Goal: Task Accomplishment & Management: Use online tool/utility

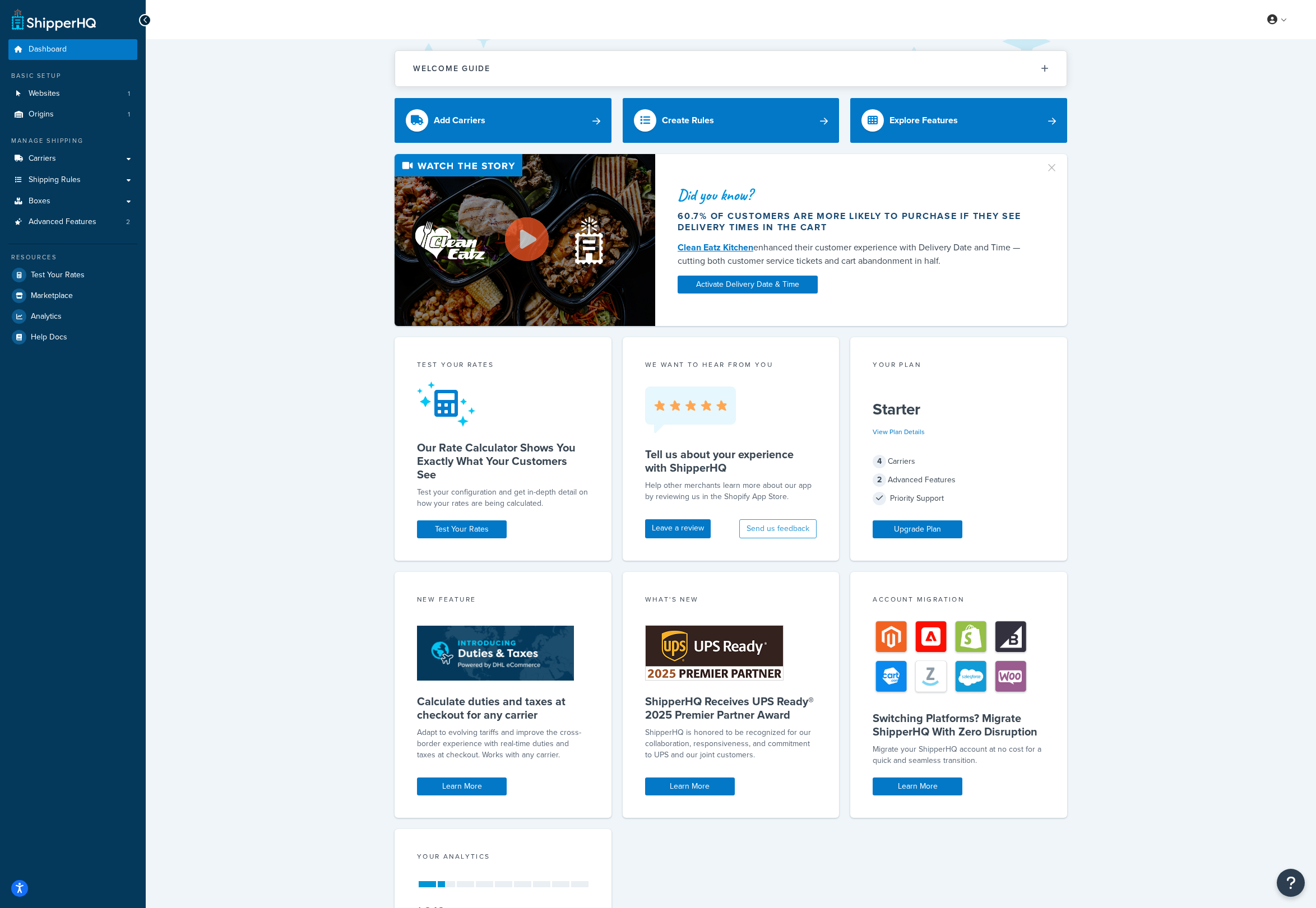
click at [305, 320] on div "Did you know? 60.7% of customers are more likely to purchase if they see delive…" at bounding box center [730, 240] width 1125 height 172
click at [43, 273] on span "Test Your Rates" at bounding box center [58, 275] width 54 height 9
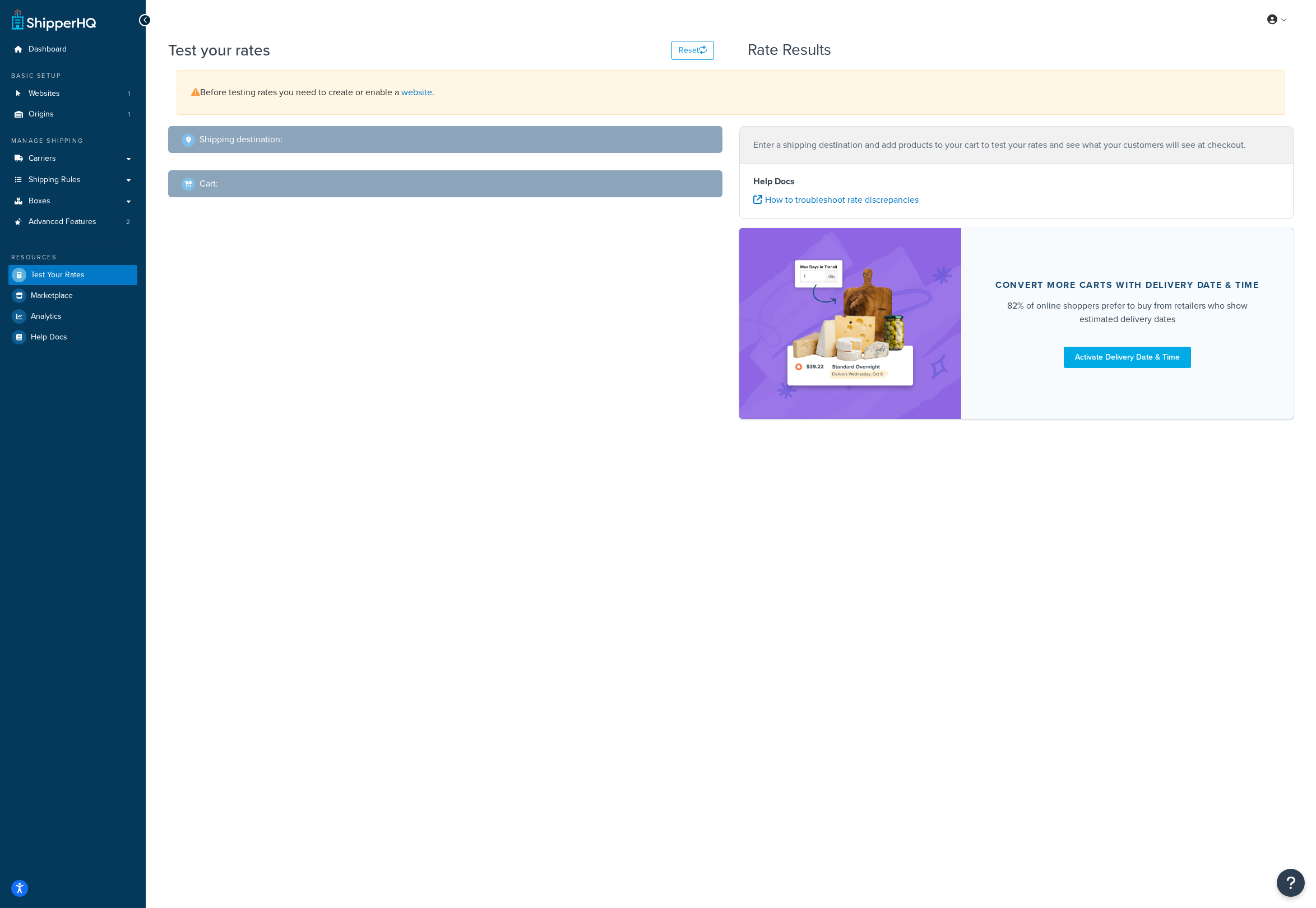
select select "[GEOGRAPHIC_DATA]"
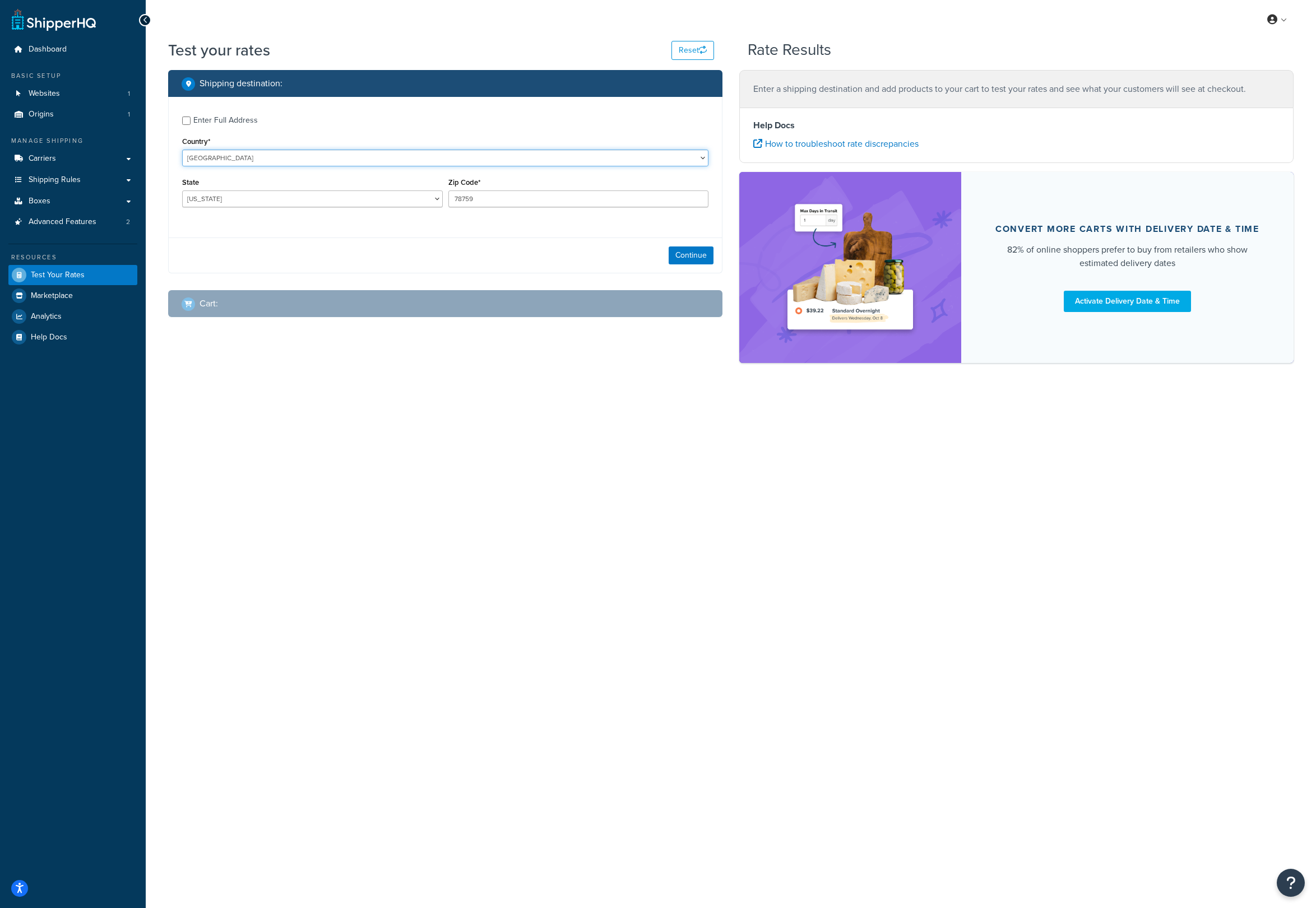
select select "IE"
click option "[GEOGRAPHIC_DATA]" at bounding box center [0, 0] width 0 height 0
drag, startPoint x: 496, startPoint y: 203, endPoint x: 339, endPoint y: 180, distance: 158.7
click at [339, 180] on div "Region [GEOGRAPHIC_DATA] [GEOGRAPHIC_DATA] [GEOGRAPHIC_DATA] [GEOGRAPHIC_DATA] …" at bounding box center [445, 195] width 532 height 41
drag, startPoint x: 481, startPoint y: 203, endPoint x: 378, endPoint y: 191, distance: 103.7
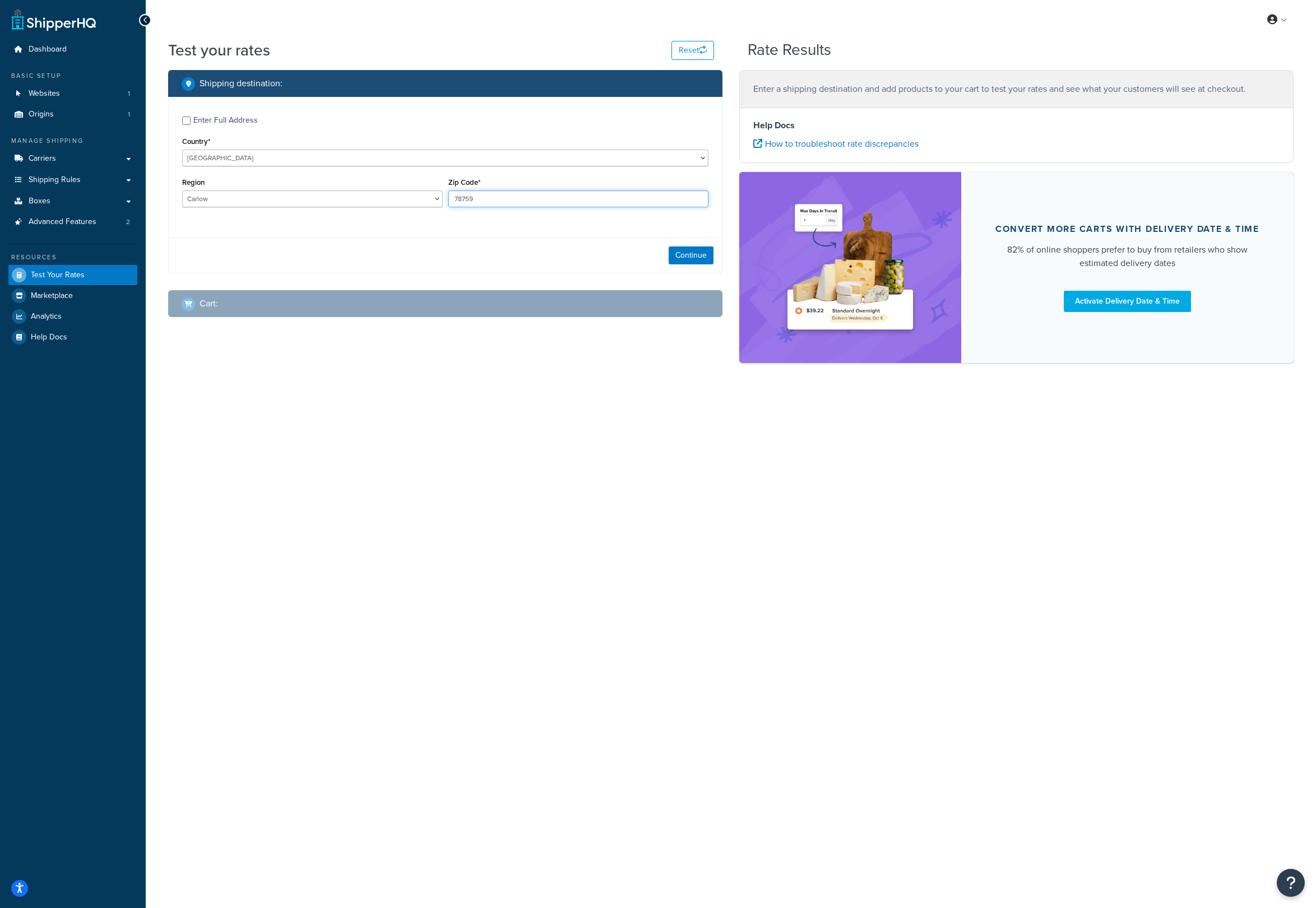
click at [448, 191] on input "78759" at bounding box center [578, 199] width 261 height 17
click at [487, 202] on input "Zip Code*" at bounding box center [578, 199] width 261 height 17
paste input "A92 N2KA"
type input "A92 N2KA"
click at [182, 191] on select "Carlow Cavan [GEOGRAPHIC_DATA] [GEOGRAPHIC_DATA] [GEOGRAPHIC_DATA] [GEOGRAPHIC_…" at bounding box center [313, 199] width 261 height 17
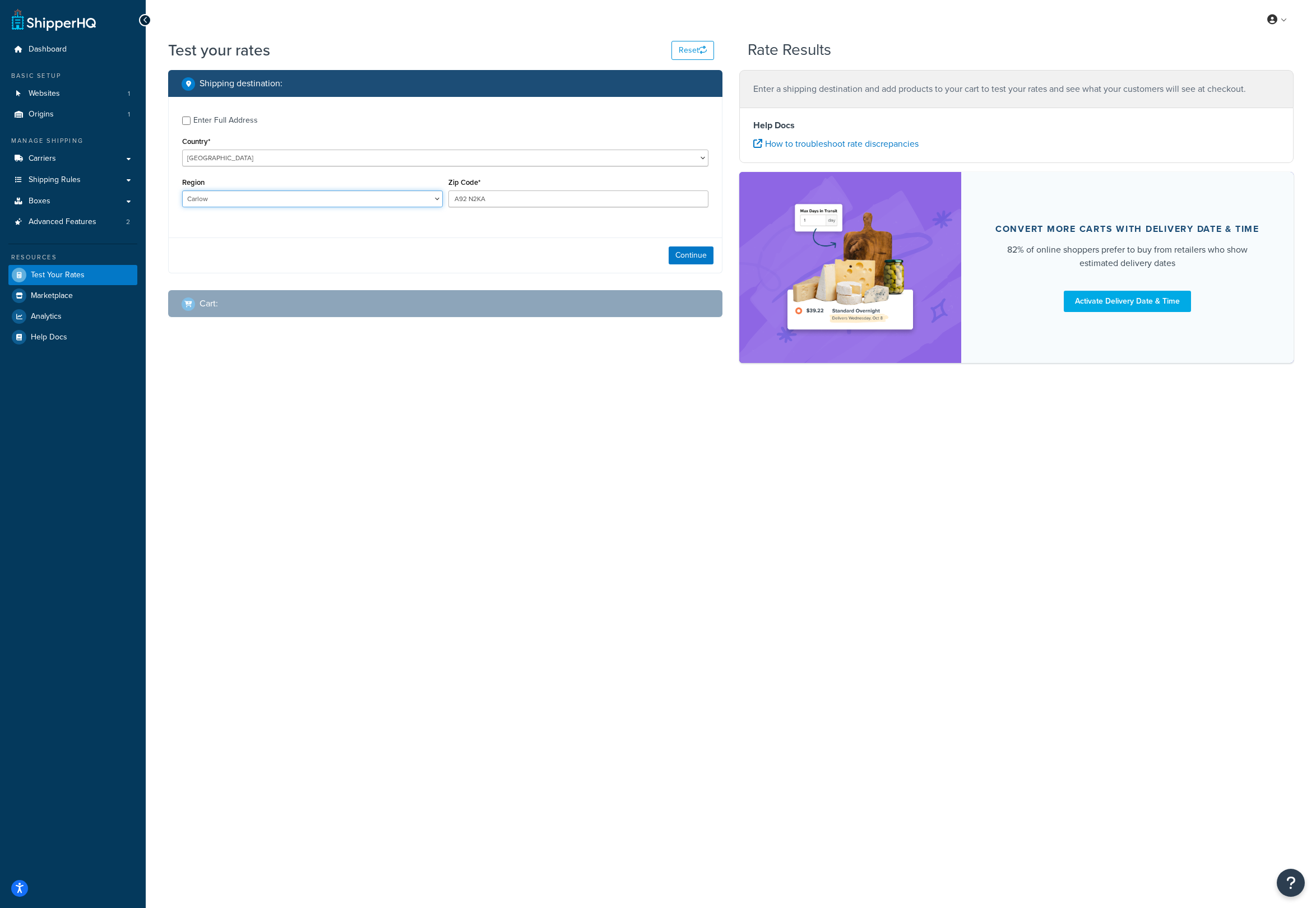
select select "LH"
click option "Louth" at bounding box center [0, 0] width 0 height 0
click at [692, 256] on button "Continue" at bounding box center [691, 255] width 44 height 18
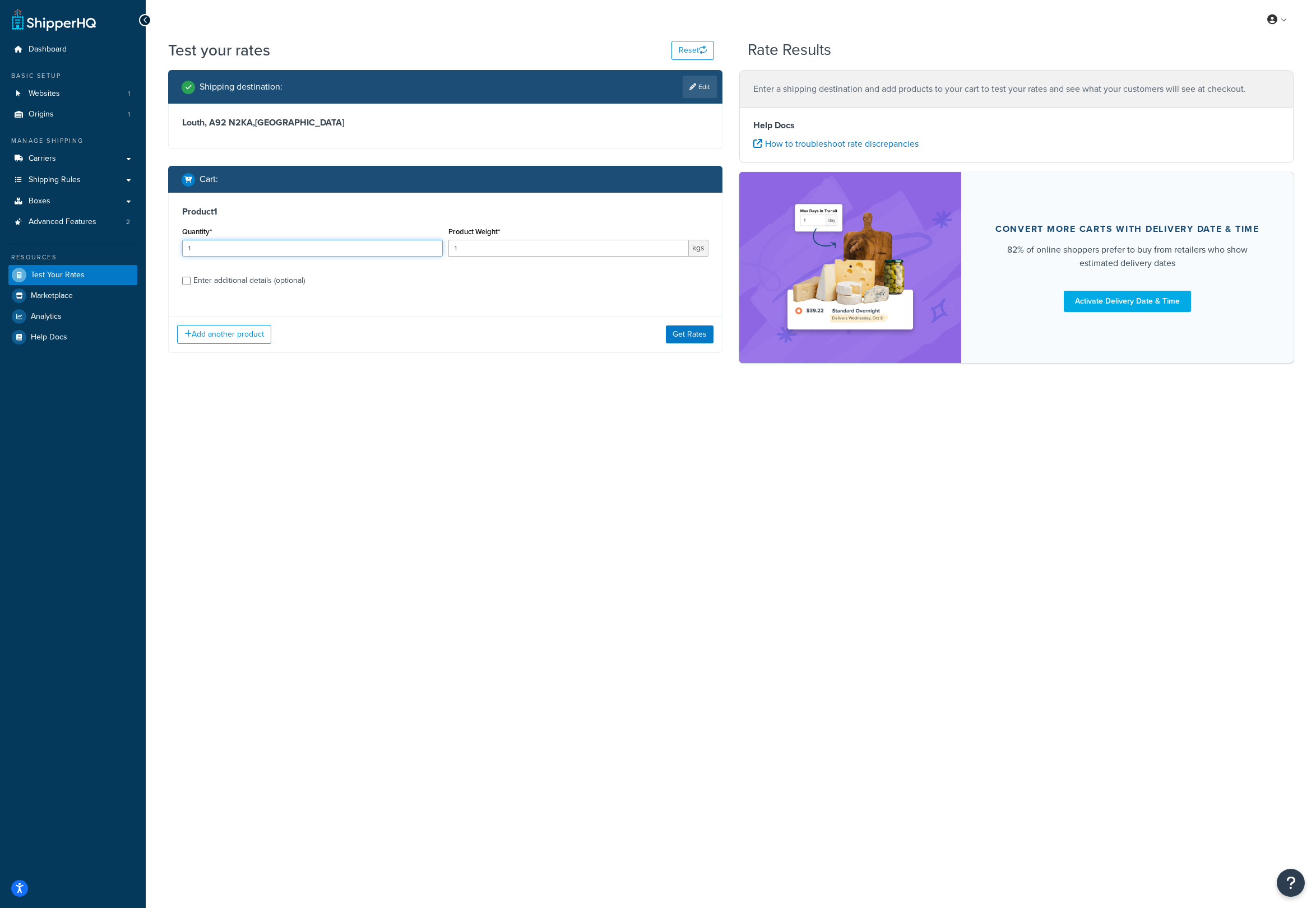
click at [218, 251] on input "1" at bounding box center [313, 248] width 261 height 17
drag, startPoint x: 466, startPoint y: 247, endPoint x: 438, endPoint y: 246, distance: 28.0
click at [448, 246] on input "1" at bounding box center [568, 248] width 241 height 17
click at [495, 251] on input "1" at bounding box center [568, 248] width 241 height 17
drag, startPoint x: 484, startPoint y: 249, endPoint x: 451, endPoint y: 248, distance: 33.0
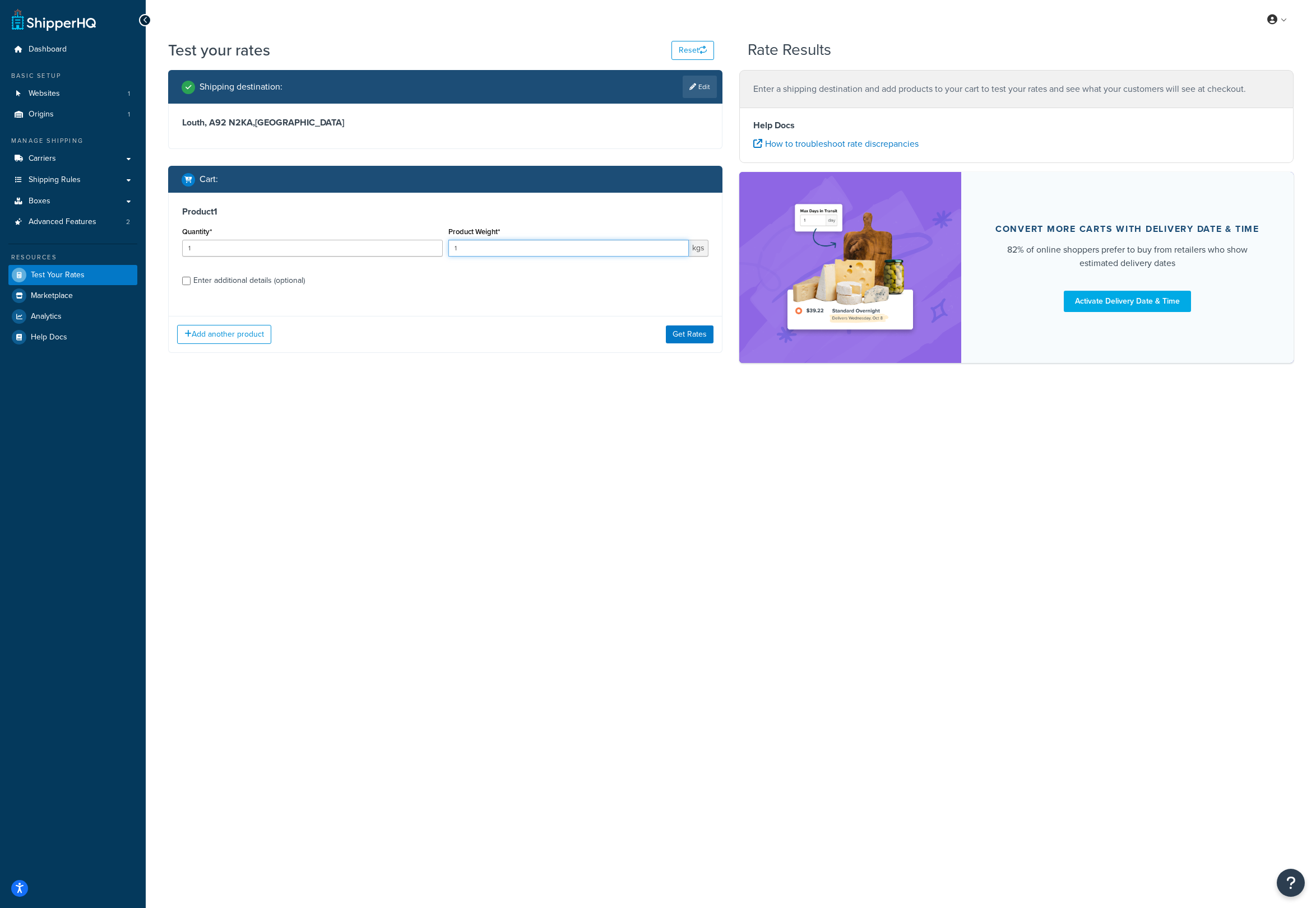
click at [451, 248] on input "1" at bounding box center [568, 248] width 241 height 17
type input "16"
click at [389, 301] on div "Product 1 Quantity* 1 Product Weight* 16 kgs Enter additional details (optional)" at bounding box center [445, 250] width 553 height 115
click at [239, 284] on div "Enter additional details (optional)" at bounding box center [249, 281] width 111 height 16
click at [191, 284] on input "Enter additional details (optional)" at bounding box center [186, 281] width 9 height 9
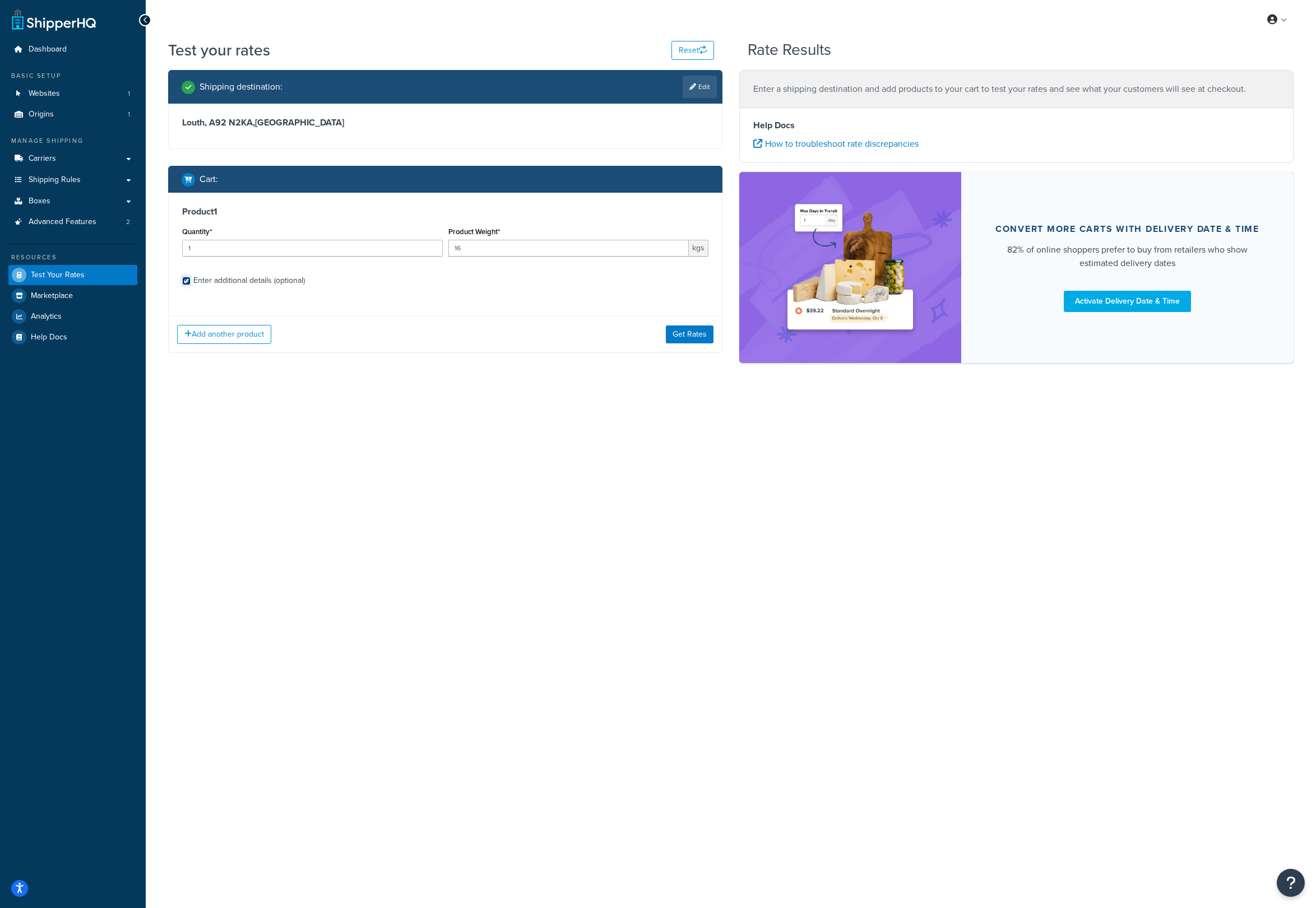
checkbox input "true"
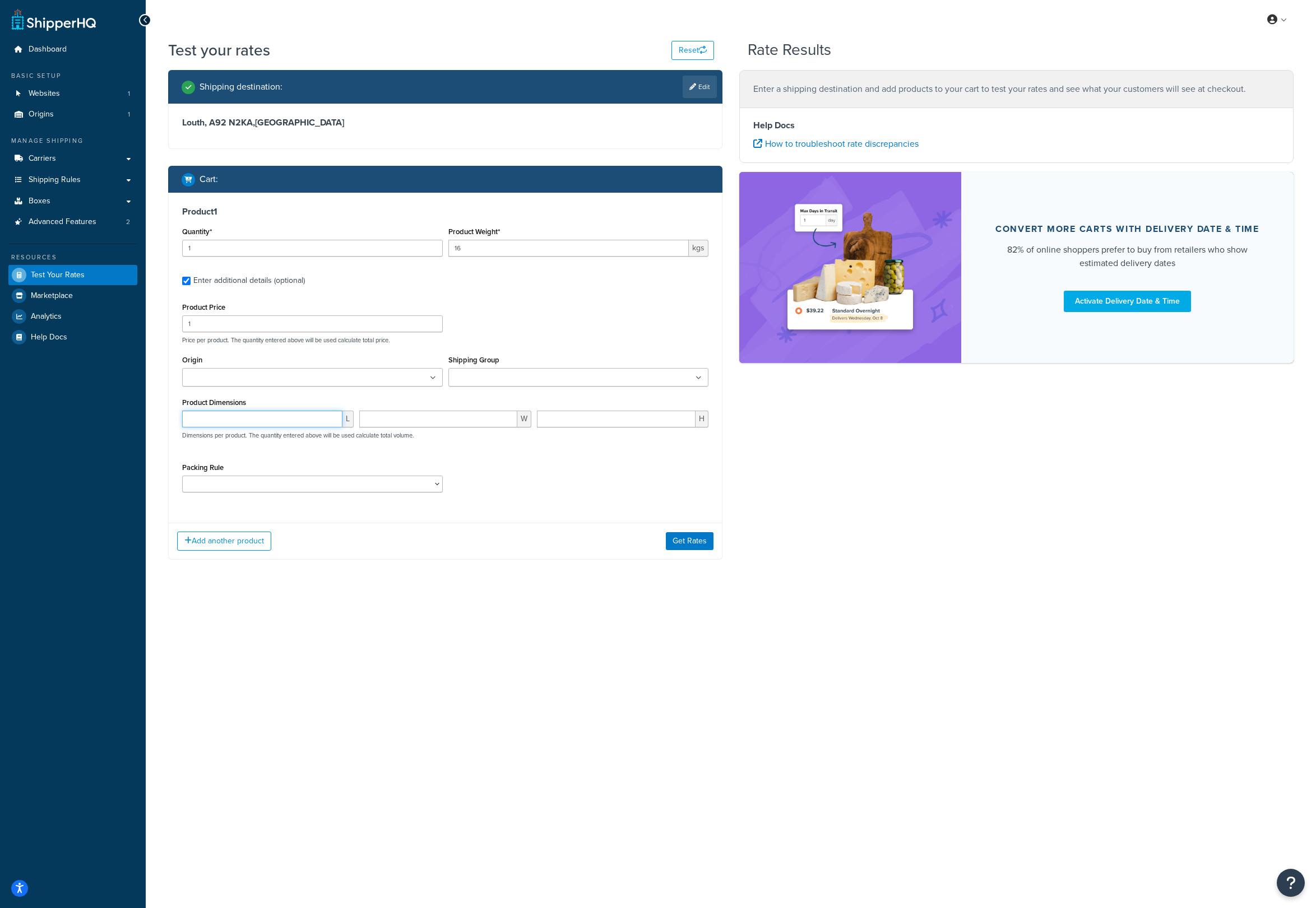
click at [232, 425] on input "number" at bounding box center [263, 420] width 161 height 17
click at [214, 375] on input "Origin" at bounding box center [234, 378] width 99 height 12
click at [504, 375] on input "Shipping Group" at bounding box center [501, 378] width 99 height 12
click at [233, 368] on div "Origin [DEMOGRAPHIC_DATA] Warehouse" at bounding box center [313, 369] width 261 height 34
click at [225, 380] on input "Origin" at bounding box center [234, 378] width 99 height 12
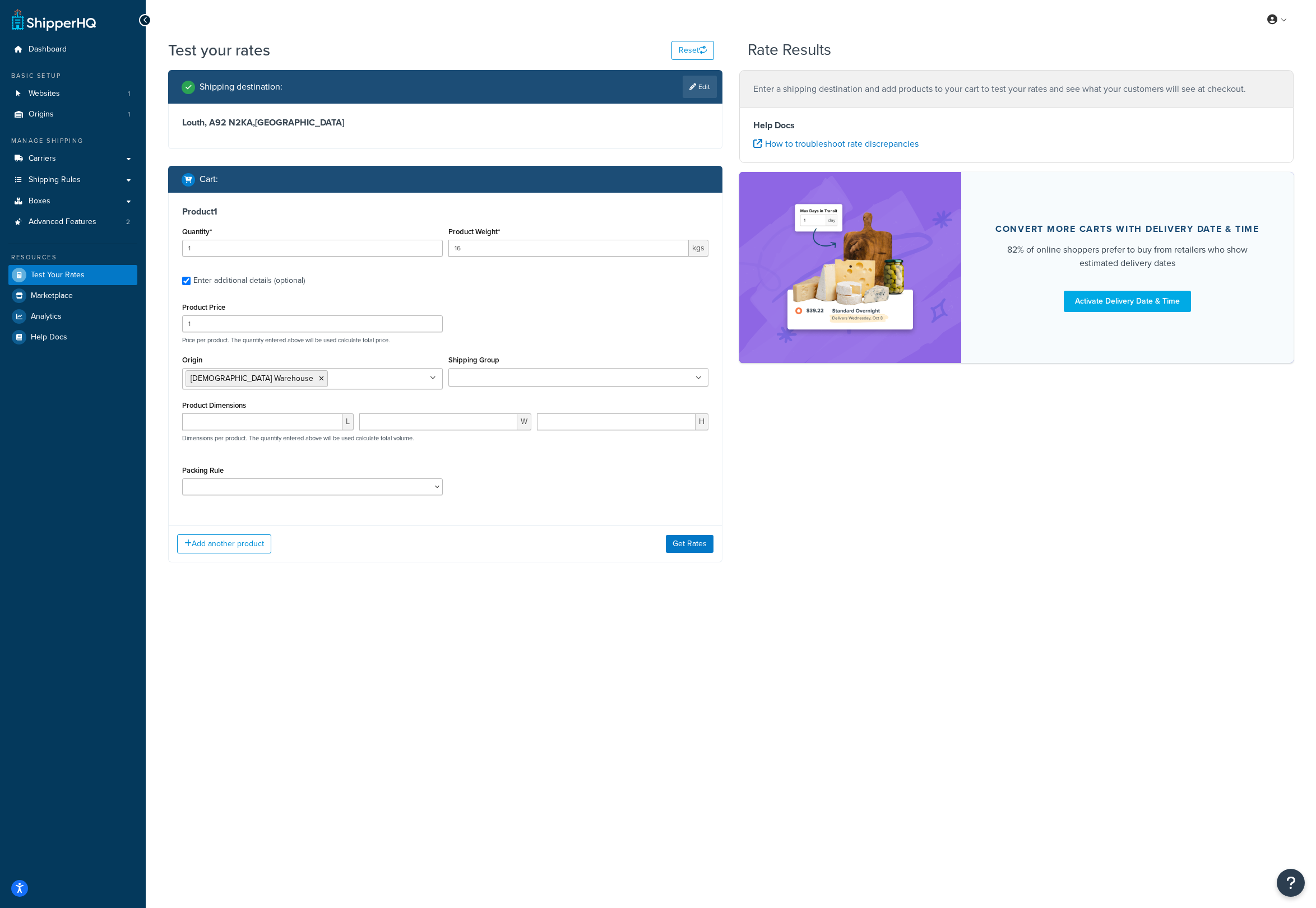
click at [450, 372] on ul at bounding box center [578, 378] width 261 height 19
click at [495, 323] on div "Product Price 1 Price per product. The quantity entered above will be used calc…" at bounding box center [445, 321] width 532 height 44
click at [233, 422] on input "number" at bounding box center [263, 422] width 161 height 17
click at [392, 422] on input "number" at bounding box center [437, 422] width 158 height 17
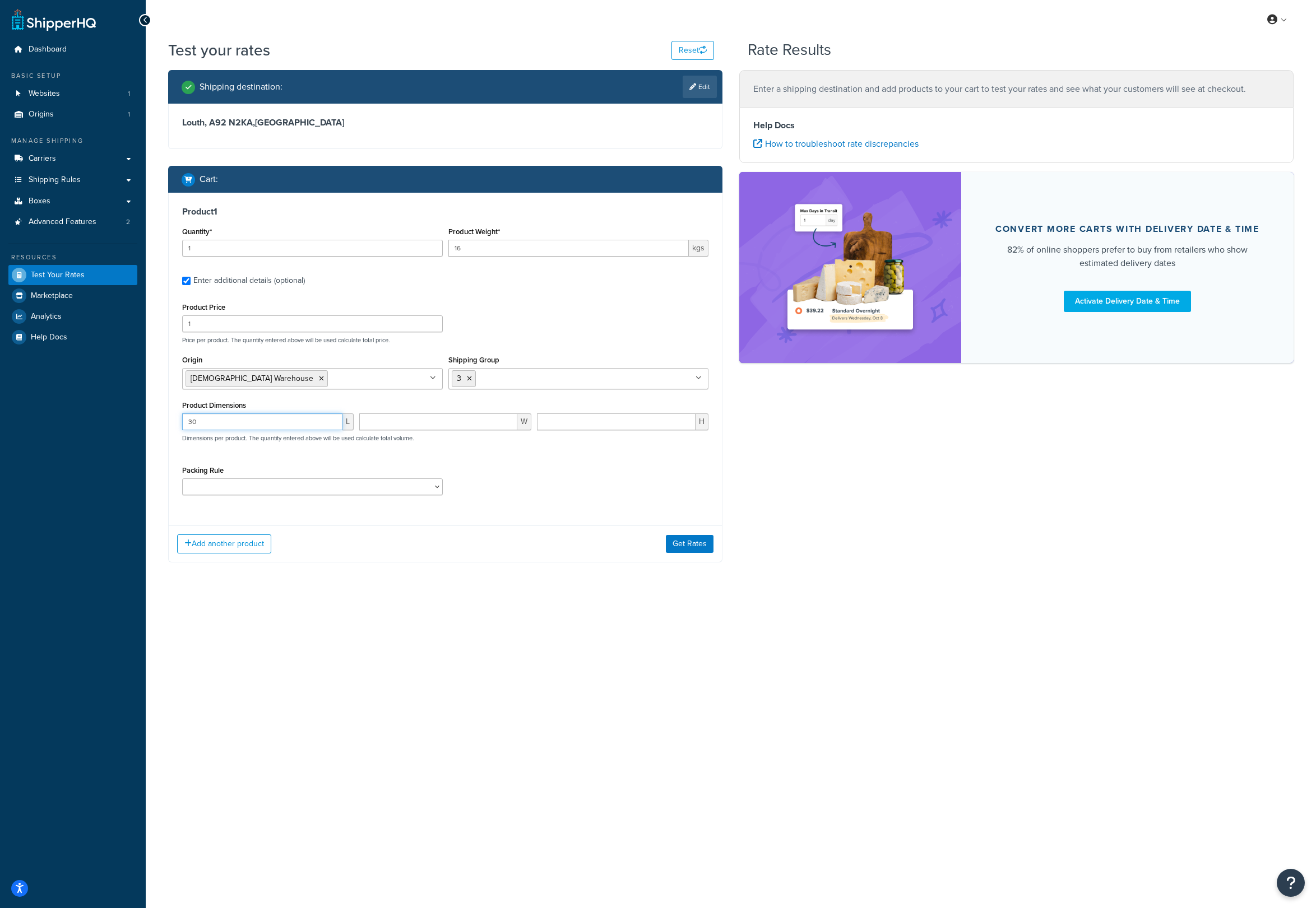
drag, startPoint x: 206, startPoint y: 423, endPoint x: 150, endPoint y: 424, distance: 56.0
click at [182, 424] on input "30" at bounding box center [263, 422] width 161 height 17
type input "40"
click at [414, 422] on input "number" at bounding box center [437, 422] width 158 height 17
type input "30"
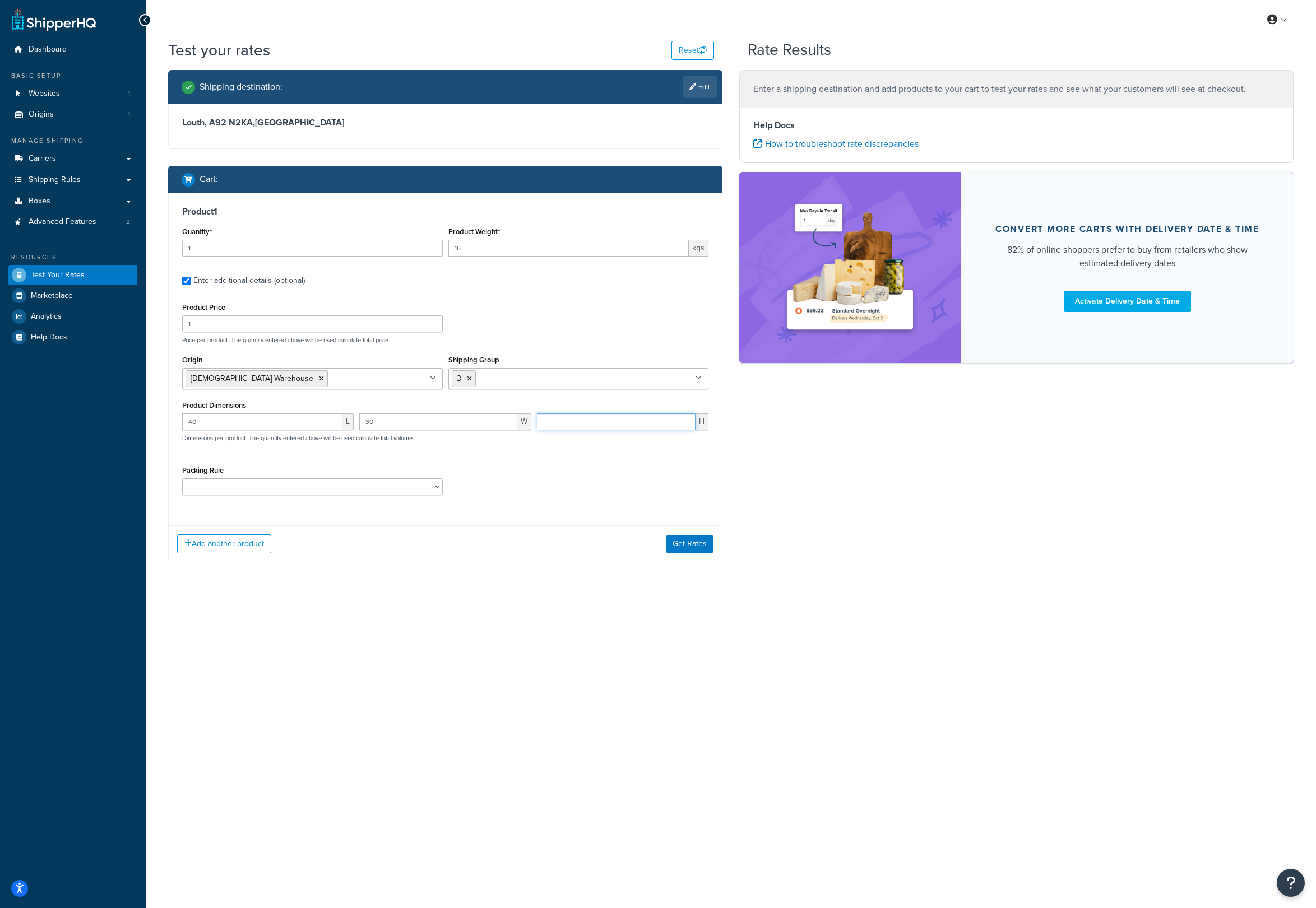
click at [592, 422] on input "number" at bounding box center [616, 422] width 159 height 17
type input "30"
click at [702, 544] on button "Get Rates" at bounding box center [690, 543] width 47 height 18
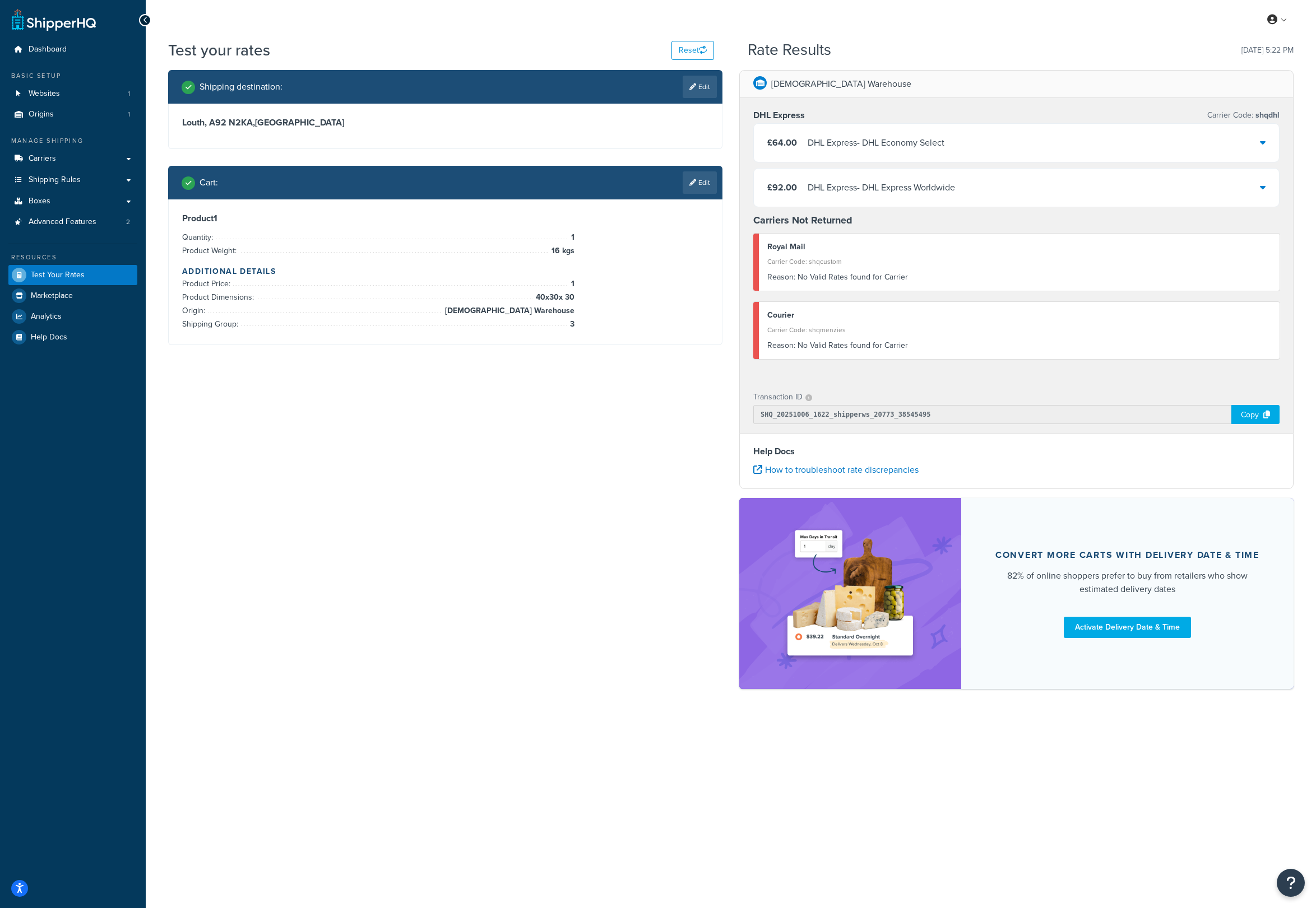
click at [623, 697] on div "Shipping destination : Edit Louth, [GEOGRAPHIC_DATA] , [GEOGRAPHIC_DATA] Cart :…" at bounding box center [730, 385] width 1142 height 630
click at [860, 143] on div "DHL Express - DHL Economy Select" at bounding box center [876, 143] width 137 height 16
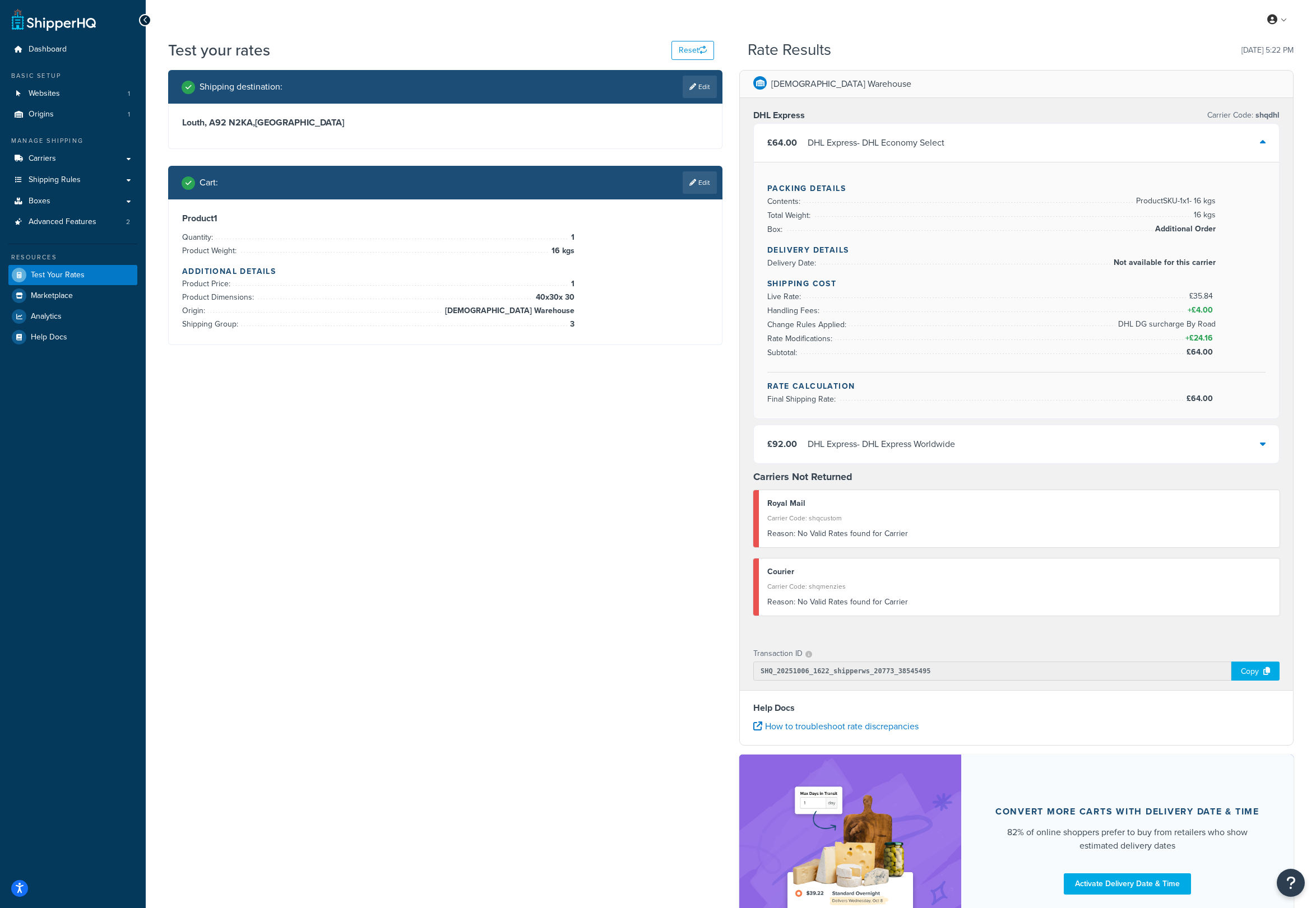
click at [430, 505] on div "Shipping destination : Edit Louth, [GEOGRAPHIC_DATA] , [GEOGRAPHIC_DATA] Cart :…" at bounding box center [730, 513] width 1142 height 887
